Goal: Transaction & Acquisition: Download file/media

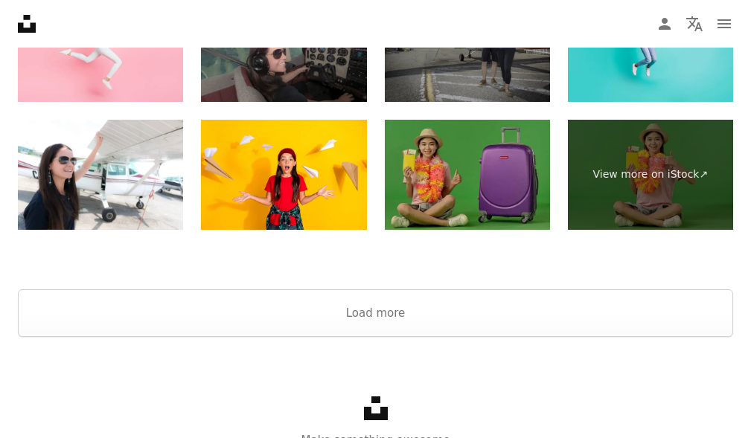
scroll to position [2844, 0]
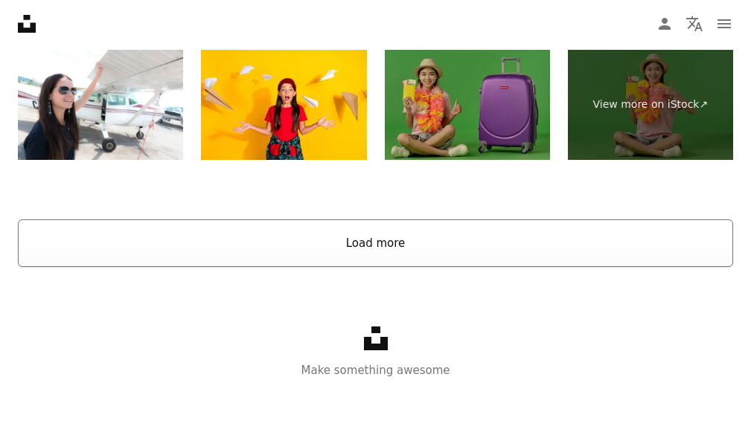
click at [371, 241] on button "Load more" at bounding box center [375, 244] width 715 height 48
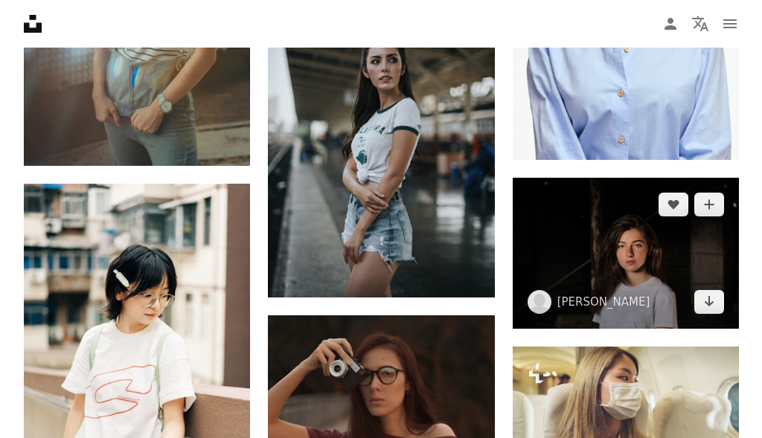
scroll to position [1802, 0]
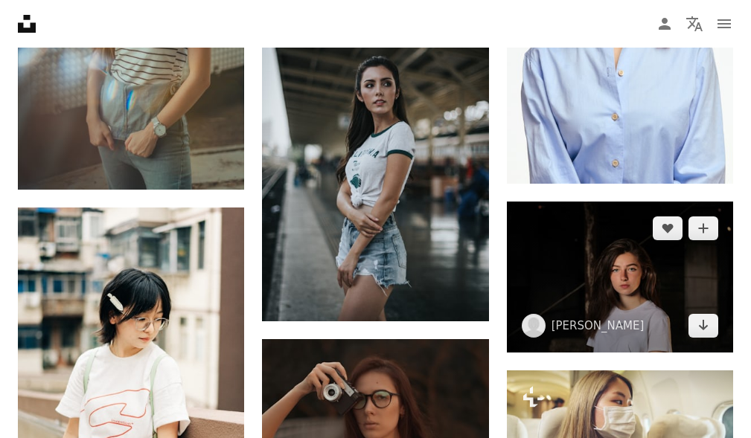
click at [593, 275] on img at bounding box center [620, 277] width 226 height 151
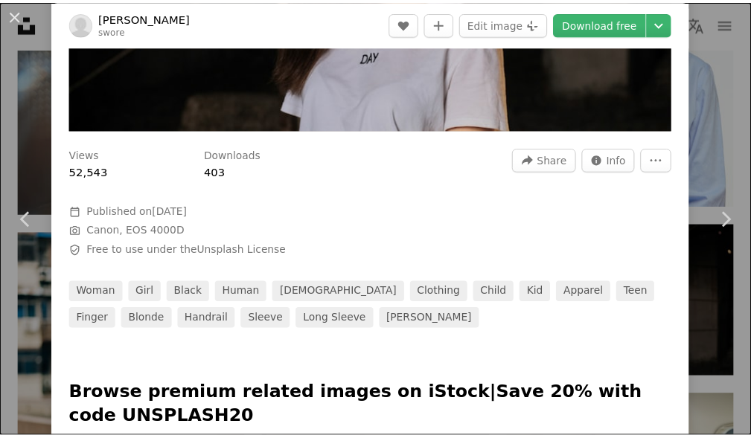
scroll to position [447, 0]
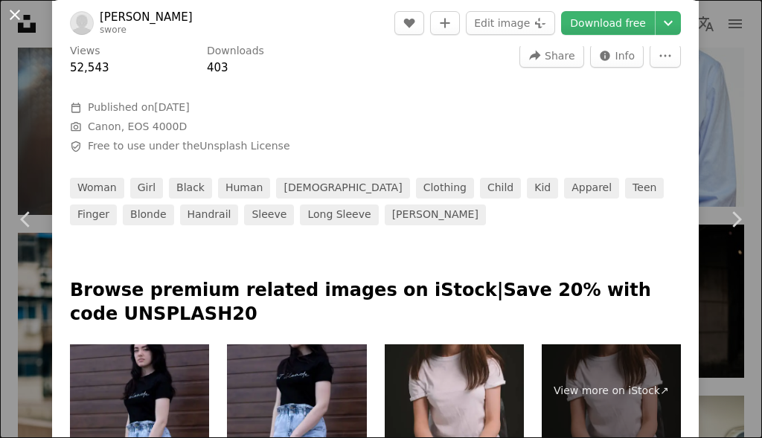
click at [13, 16] on button "An X shape" at bounding box center [15, 15] width 18 height 18
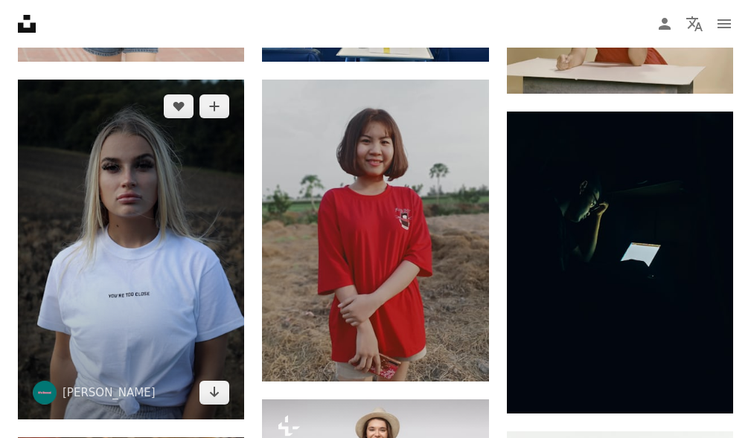
scroll to position [1281, 0]
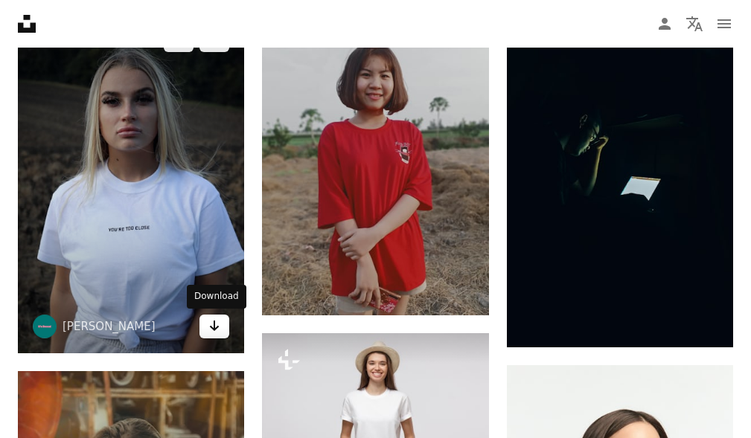
click at [211, 327] on icon "Download" at bounding box center [215, 326] width 10 height 10
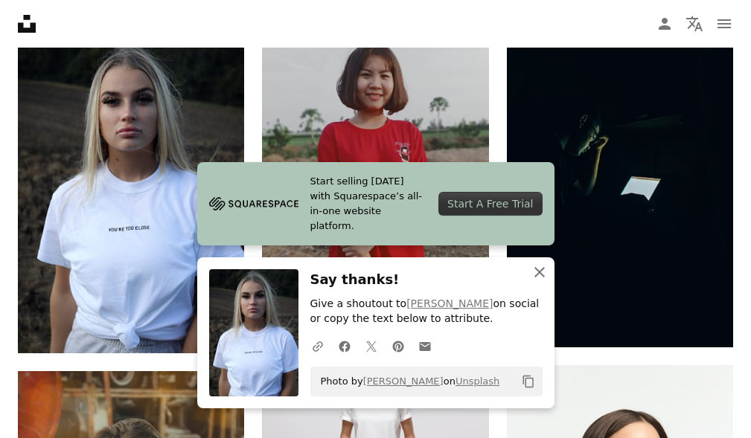
click at [536, 270] on icon "An X shape" at bounding box center [540, 273] width 18 height 18
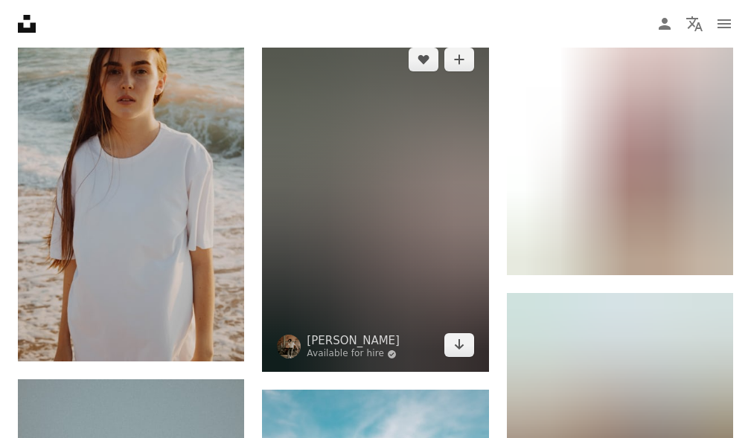
scroll to position [10288, 0]
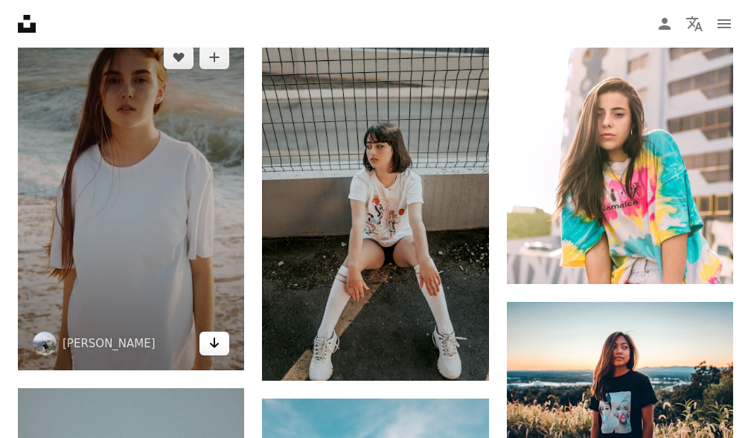
click at [218, 350] on icon "Arrow pointing down" at bounding box center [214, 343] width 12 height 18
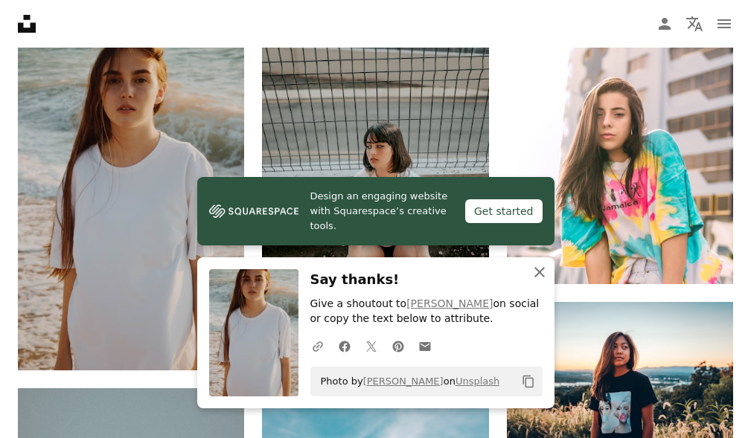
click at [544, 275] on icon "An X shape" at bounding box center [540, 273] width 18 height 18
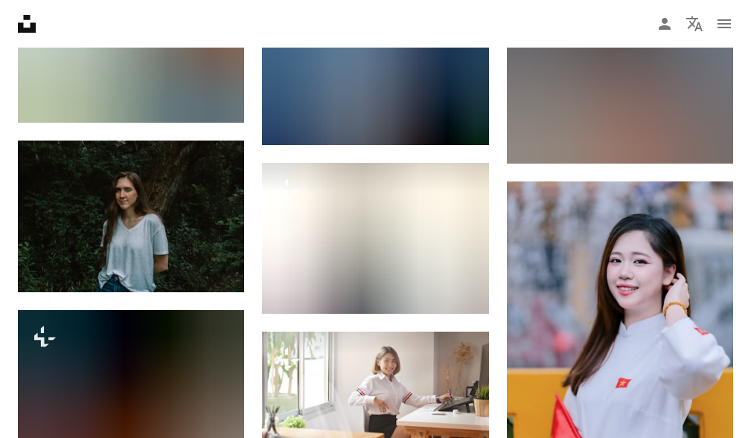
scroll to position [16467, 0]
